Goal: Obtain resource: Download file/media

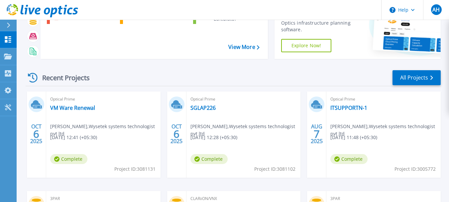
scroll to position [53, 0]
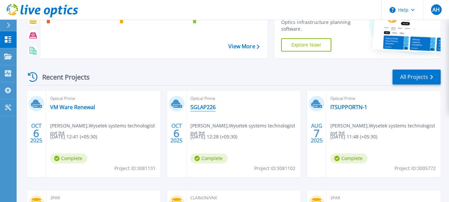
click at [202, 106] on link "SGLAP226" at bounding box center [202, 107] width 25 height 7
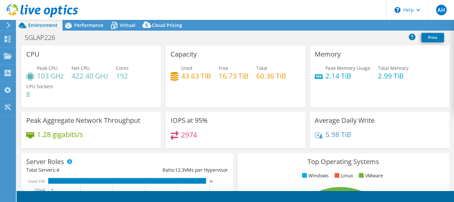
select select "USD"
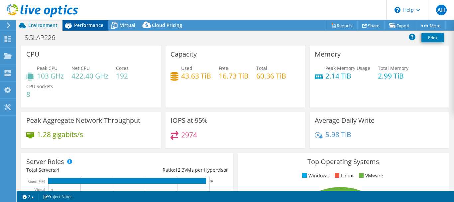
click at [92, 25] on span "Performance" at bounding box center [88, 25] width 29 height 6
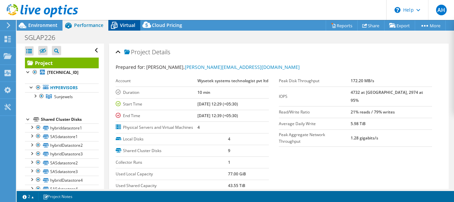
click at [127, 26] on span "Virtual" at bounding box center [127, 25] width 15 height 6
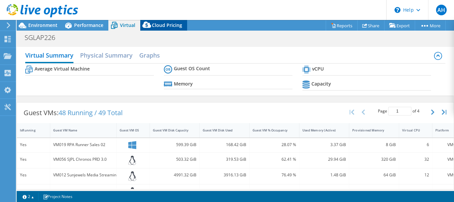
click at [161, 26] on span "Cloud Pricing" at bounding box center [167, 25] width 30 height 6
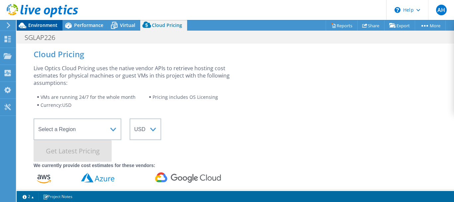
click at [49, 30] on div "Environment" at bounding box center [40, 25] width 46 height 11
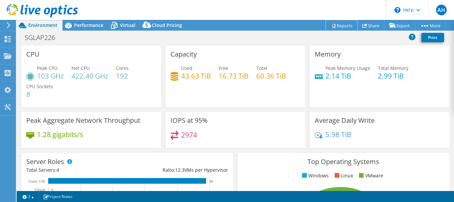
click at [344, 24] on link "Reports" at bounding box center [342, 25] width 32 height 10
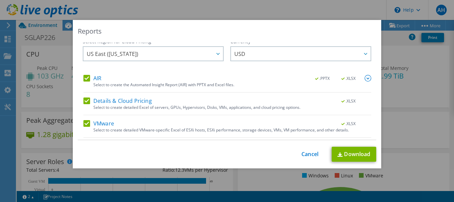
scroll to position [25, 0]
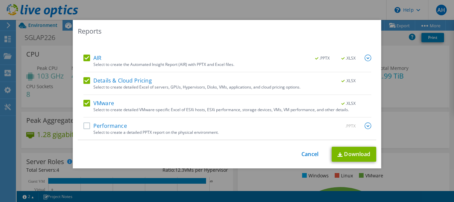
click at [86, 127] on label "Performance" at bounding box center [105, 125] width 44 height 7
click at [0, 0] on input "Performance" at bounding box center [0, 0] width 0 height 0
click at [364, 126] on img at bounding box center [367, 125] width 7 height 7
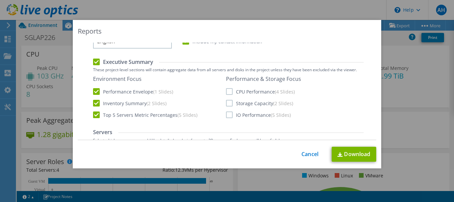
scroll to position [127, 0]
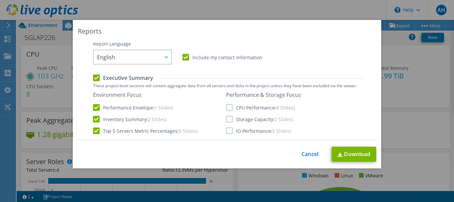
click at [93, 76] on label "Executive Summary" at bounding box center [123, 77] width 60 height 7
click at [0, 0] on input "Executive Summary" at bounding box center [0, 0] width 0 height 0
click at [93, 76] on label "Executive Summary" at bounding box center [123, 77] width 60 height 7
click at [0, 0] on input "Executive Summary" at bounding box center [0, 0] width 0 height 0
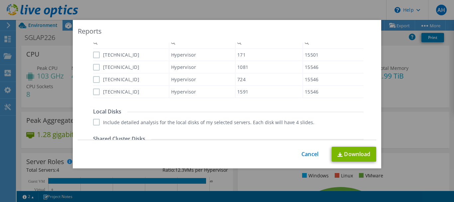
scroll to position [260, 0]
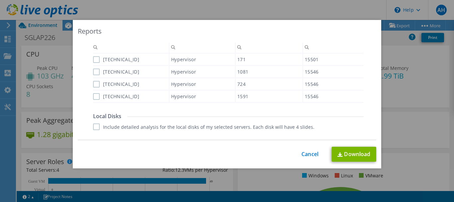
click at [93, 59] on label "172.16.1.148" at bounding box center [116, 59] width 46 height 7
click at [0, 0] on input "172.16.1.148" at bounding box center [0, 0] width 0 height 0
click at [93, 71] on label "172.16.1.146" at bounding box center [116, 71] width 46 height 7
click at [0, 0] on input "172.16.1.146" at bounding box center [0, 0] width 0 height 0
click at [96, 84] on label "172.16.1.147" at bounding box center [116, 84] width 46 height 7
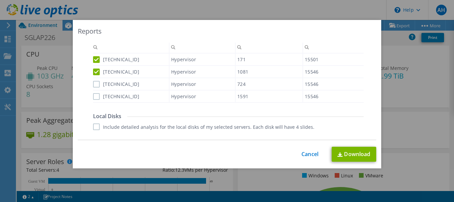
click at [0, 0] on input "172.16.1.147" at bounding box center [0, 0] width 0 height 0
click at [95, 95] on label "172.16.1.145" at bounding box center [116, 96] width 46 height 7
click at [0, 0] on input "172.16.1.145" at bounding box center [0, 0] width 0 height 0
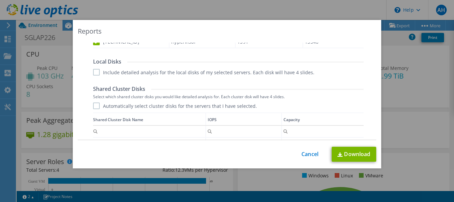
scroll to position [317, 0]
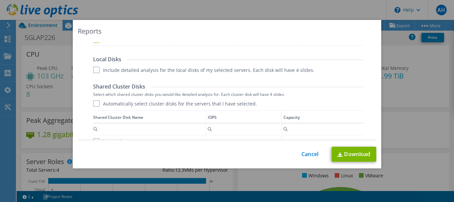
click at [94, 70] on label "Include detailed analysis for the local disks of my selected servers. Each disk…" at bounding box center [203, 69] width 221 height 7
click at [0, 0] on input "Include detailed analysis for the local disks of my selected servers. Each disk…" at bounding box center [0, 0] width 0 height 0
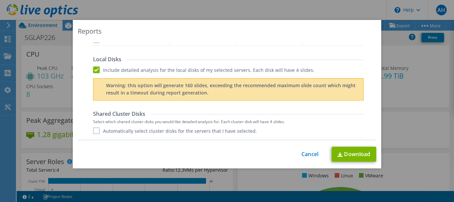
click at [97, 130] on label "Automatically select cluster disks for the servers that I have selected." at bounding box center [175, 130] width 164 height 7
click at [0, 0] on input "Automatically select cluster disks for the servers that I have selected." at bounding box center [0, 0] width 0 height 0
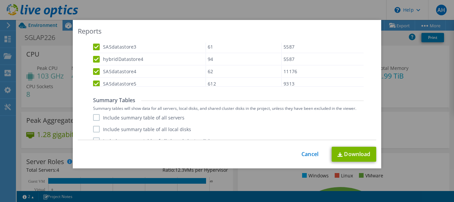
scroll to position [509, 0]
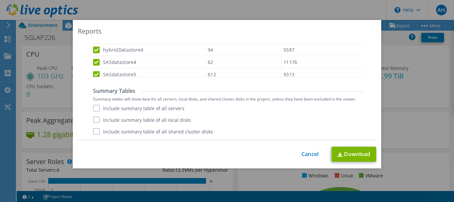
click at [94, 109] on label "Include summary table of all servers" at bounding box center [138, 108] width 91 height 7
click at [0, 0] on input "Include summary table of all servers" at bounding box center [0, 0] width 0 height 0
click at [95, 119] on label "Include summary table of all local disks" at bounding box center [142, 119] width 98 height 7
click at [0, 0] on input "Include summary table of all local disks" at bounding box center [0, 0] width 0 height 0
click at [95, 129] on label "Include summary table of all shared cluster disks" at bounding box center [153, 131] width 120 height 7
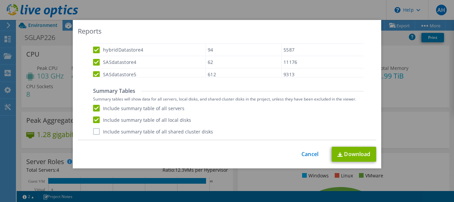
click at [0, 0] on input "Include summary table of all shared cluster disks" at bounding box center [0, 0] width 0 height 0
click at [351, 155] on link "Download" at bounding box center [354, 154] width 45 height 15
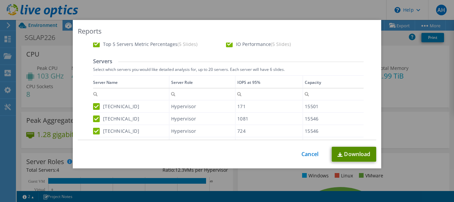
scroll to position [227, 0]
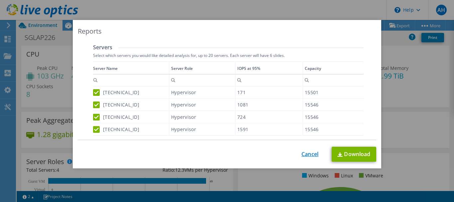
click at [308, 155] on link "Cancel" at bounding box center [309, 154] width 17 height 6
